Goal: Task Accomplishment & Management: Use online tool/utility

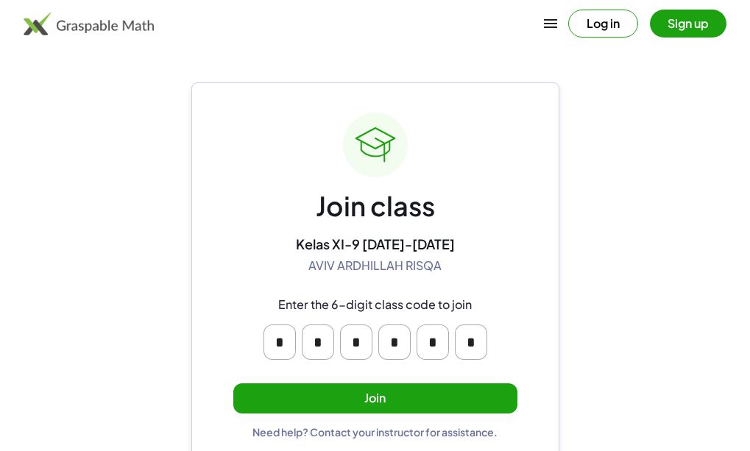
click at [383, 409] on button "Join" at bounding box center [375, 398] width 284 height 30
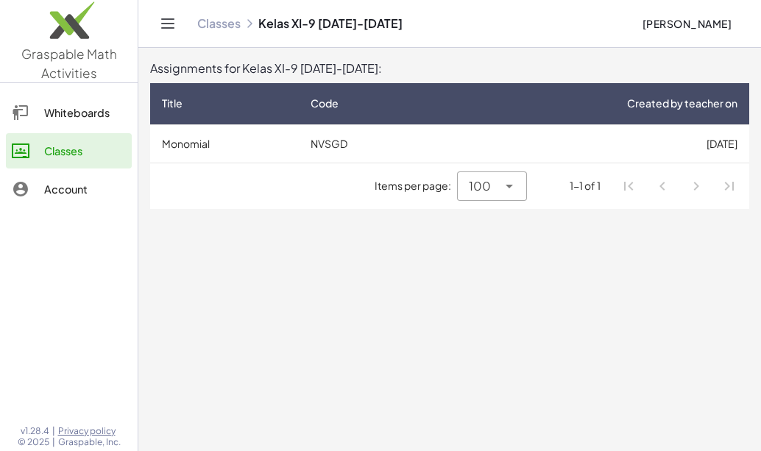
click at [478, 131] on td "[DATE]" at bounding box center [593, 143] width 311 height 38
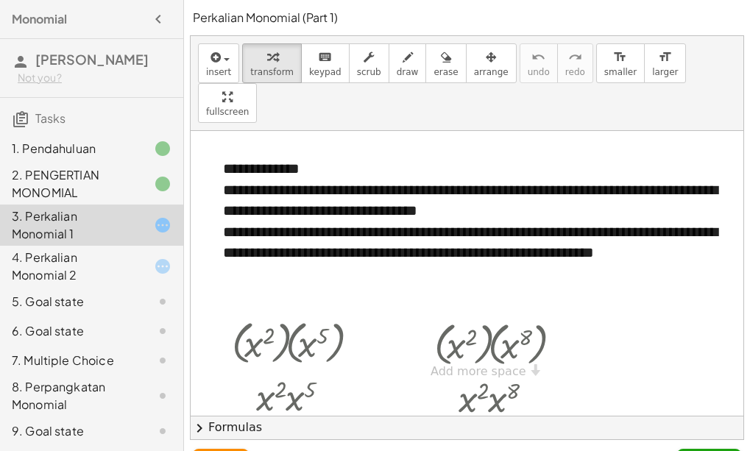
scroll to position [492, 0]
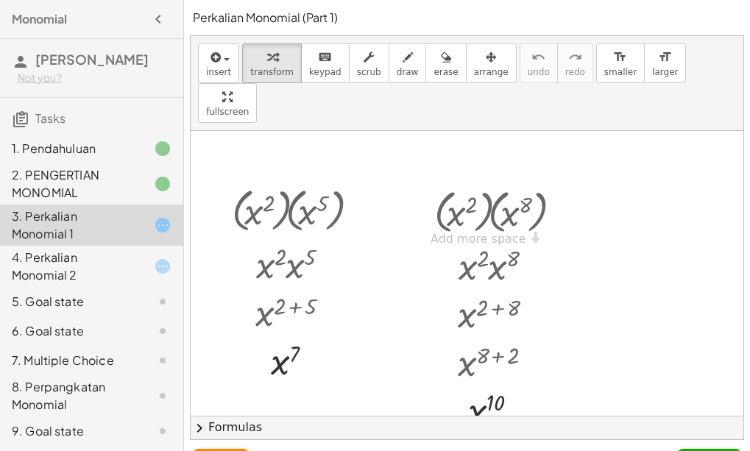
click at [32, 269] on div "4. Perkalian Monomial 2" at bounding box center [71, 266] width 118 height 35
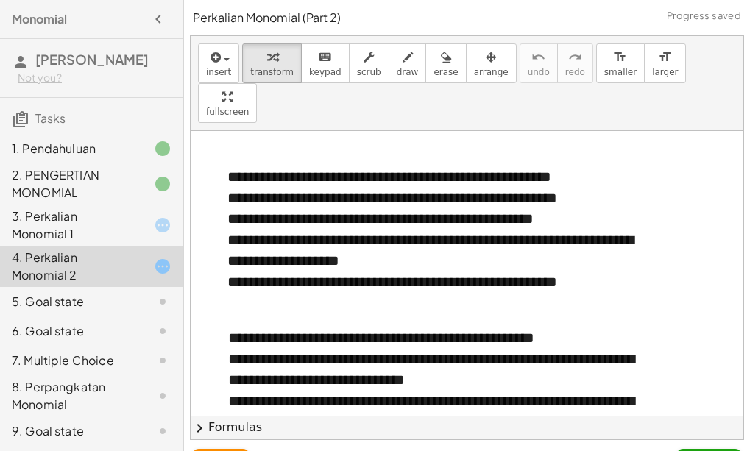
click at [109, 280] on div "4. Perkalian Monomial 2" at bounding box center [71, 266] width 118 height 35
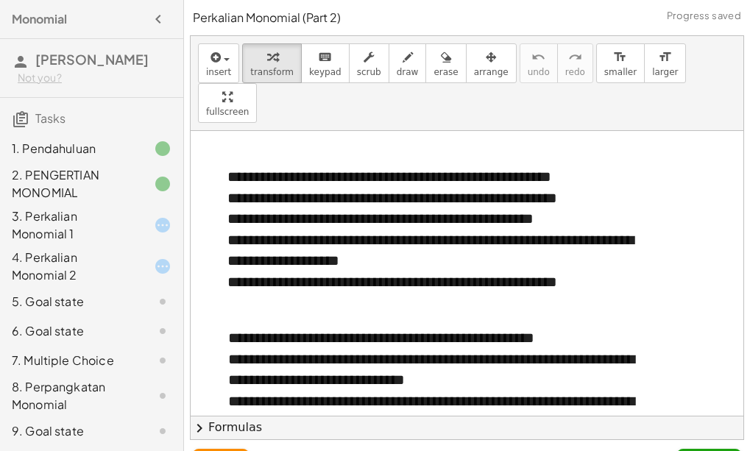
click at [105, 243] on div "3. Perkalian Monomial 1" at bounding box center [71, 225] width 118 height 35
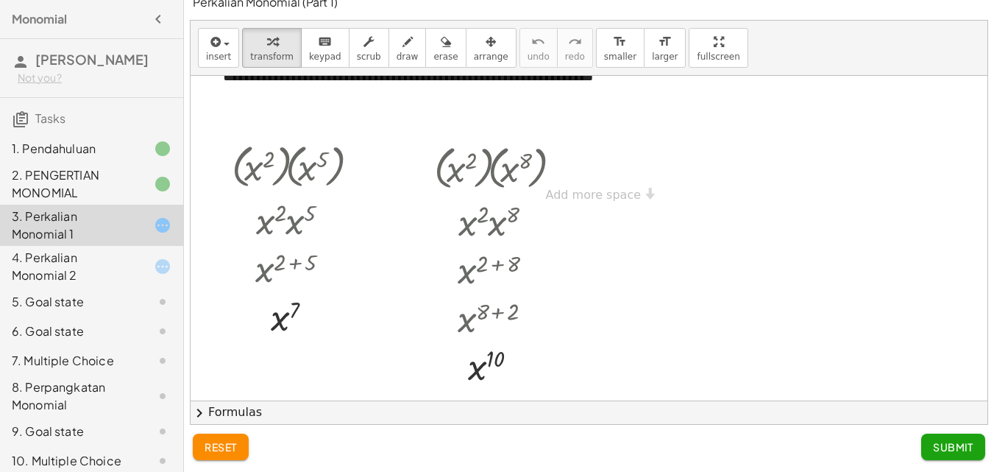
scroll to position [333, 0]
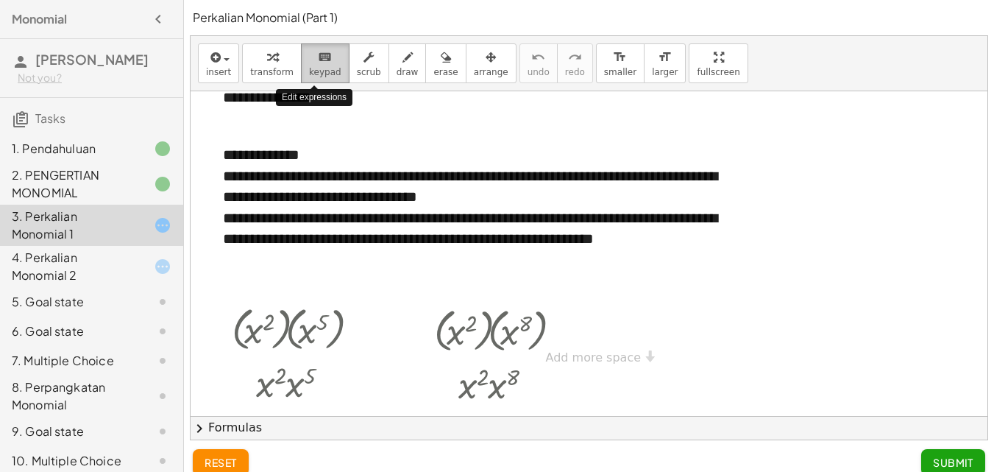
click at [317, 68] on span "keypad" at bounding box center [325, 72] width 32 height 10
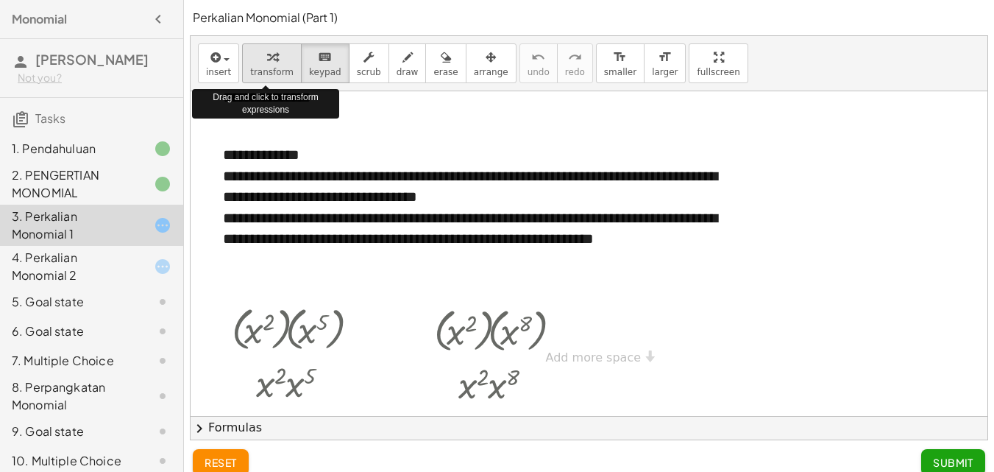
click at [267, 63] on icon "button" at bounding box center [272, 58] width 10 height 18
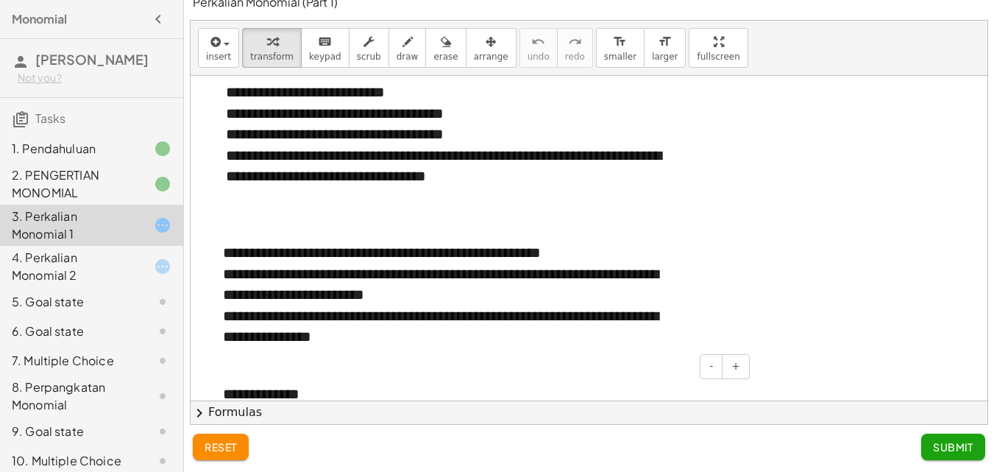
scroll to position [75, 0]
